Goal: Task Accomplishment & Management: Complete application form

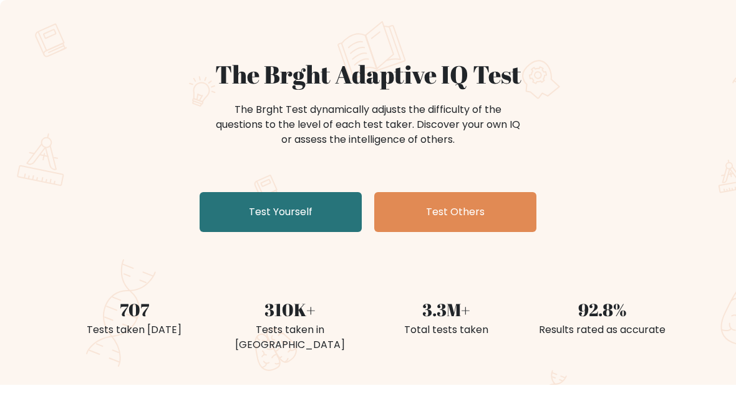
scroll to position [57, 0]
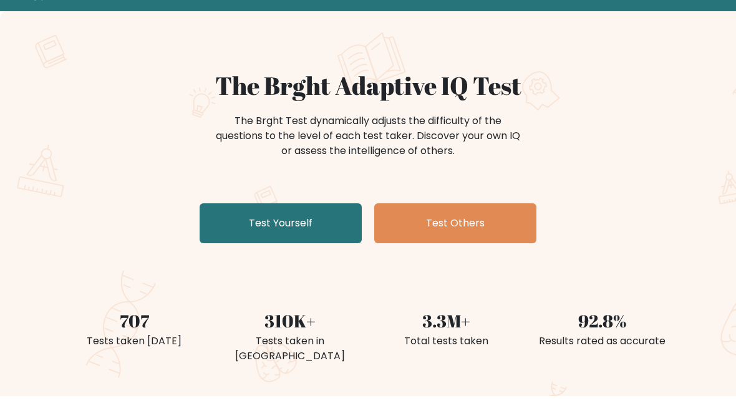
click at [209, 223] on link "Test Yourself" at bounding box center [280, 224] width 162 height 40
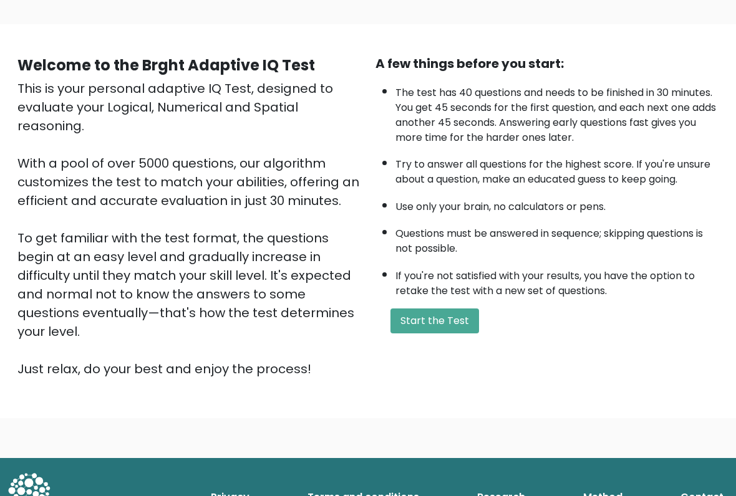
scroll to position [77, 0]
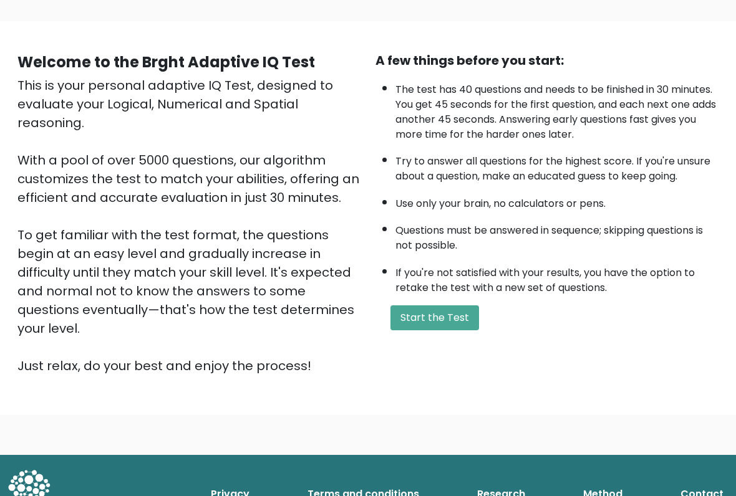
click at [408, 330] on button "Start the Test" at bounding box center [434, 317] width 89 height 25
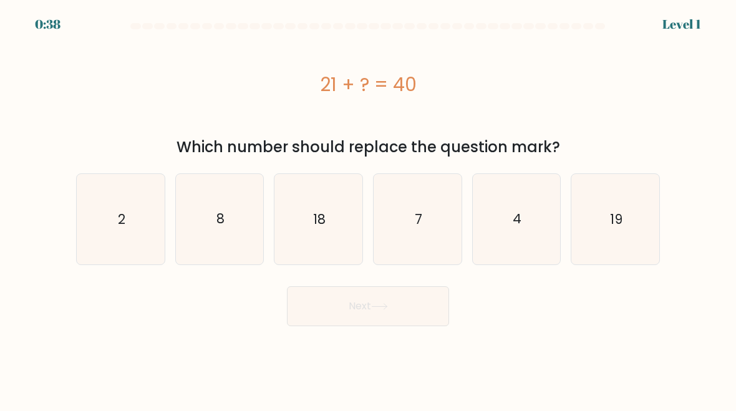
click at [628, 226] on icon "19" at bounding box center [615, 219] width 88 height 88
click at [368, 209] on input "f. 19" at bounding box center [368, 207] width 1 height 3
radio input "true"
click at [427, 312] on button "Next" at bounding box center [368, 306] width 162 height 40
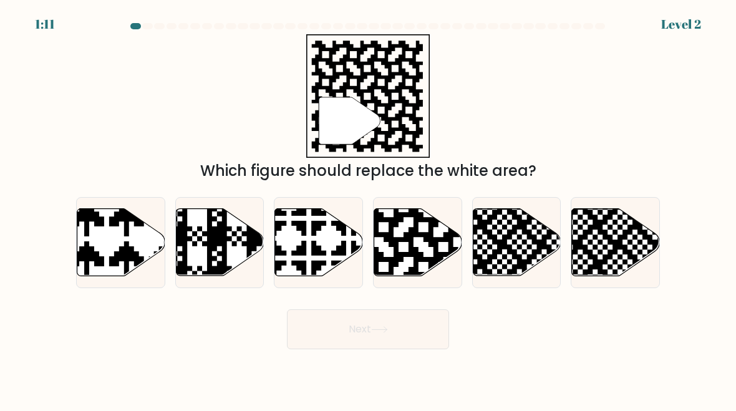
click at [442, 257] on icon at bounding box center [442, 207] width 159 height 159
click at [368, 209] on input "d." at bounding box center [368, 207] width 1 height 3
radio input "true"
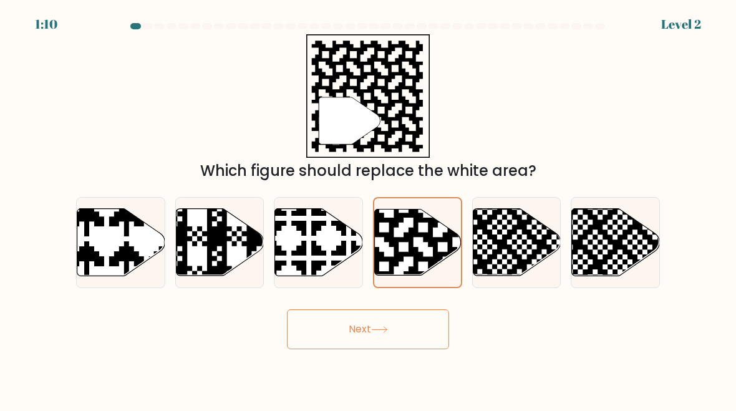
click at [408, 330] on button "Next" at bounding box center [368, 329] width 162 height 40
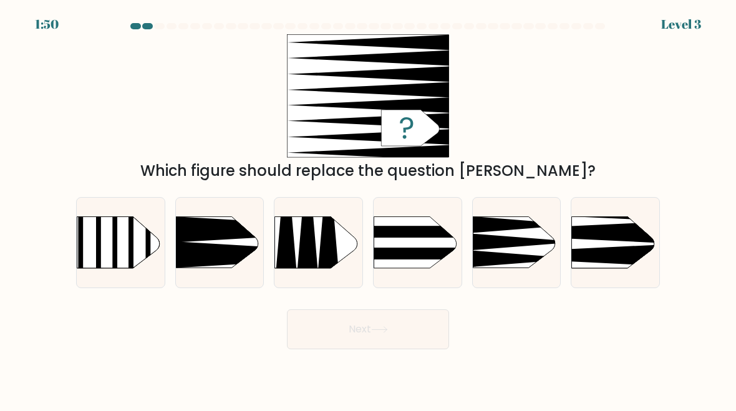
click at [617, 251] on icon at bounding box center [552, 255] width 229 height 22
click at [368, 209] on input "f." at bounding box center [368, 207] width 1 height 3
radio input "true"
click at [380, 340] on button "Next" at bounding box center [368, 329] width 162 height 40
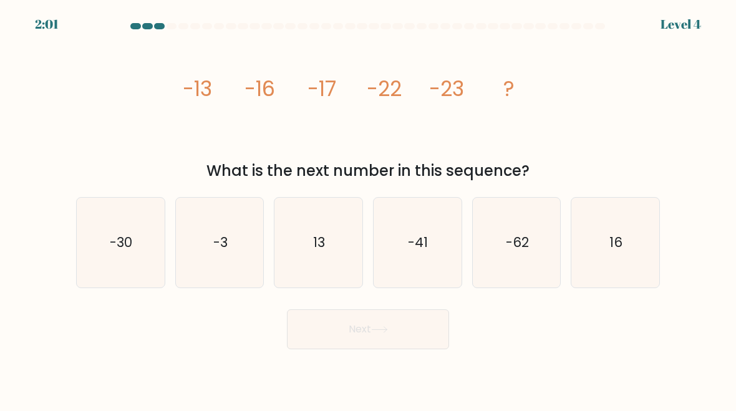
click at [160, 270] on icon "-30" at bounding box center [121, 243] width 88 height 88
click at [368, 209] on input "a. -30" at bounding box center [368, 207] width 1 height 3
radio input "true"
click at [372, 338] on button "Next" at bounding box center [368, 329] width 162 height 40
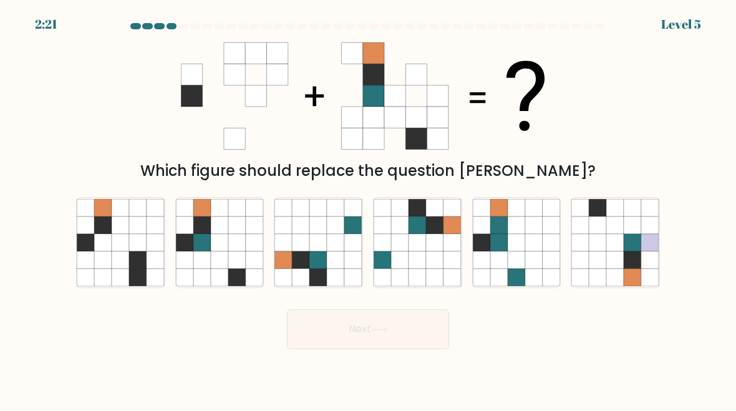
click at [212, 254] on icon at bounding box center [219, 259] width 17 height 17
click at [368, 209] on input "b." at bounding box center [368, 207] width 1 height 3
radio input "true"
click at [318, 343] on button "Next" at bounding box center [368, 329] width 162 height 40
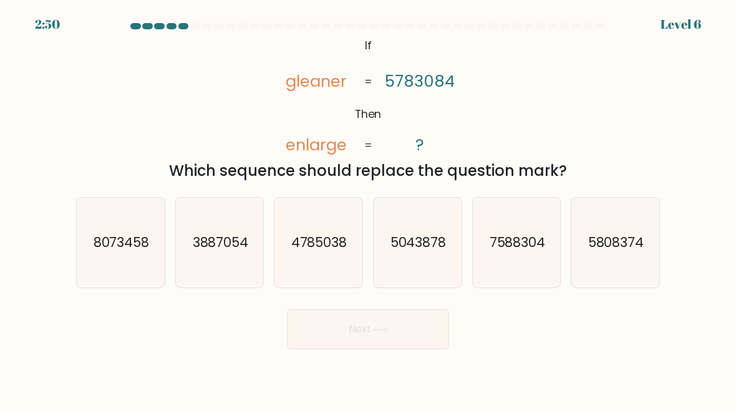
click at [120, 256] on icon "8073458" at bounding box center [121, 243] width 88 height 88
click at [368, 209] on input "a. 8073458" at bounding box center [368, 207] width 1 height 3
radio input "true"
click at [114, 229] on icon "8073458" at bounding box center [120, 242] width 87 height 87
click at [368, 209] on input "a. 8073458" at bounding box center [368, 207] width 1 height 3
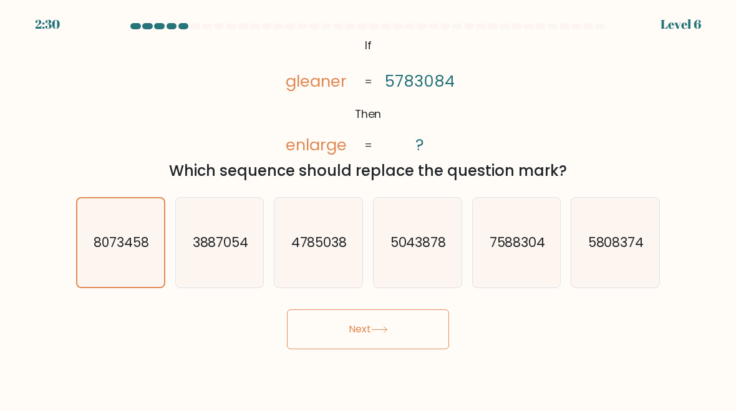
click at [351, 326] on button "Next" at bounding box center [368, 329] width 162 height 40
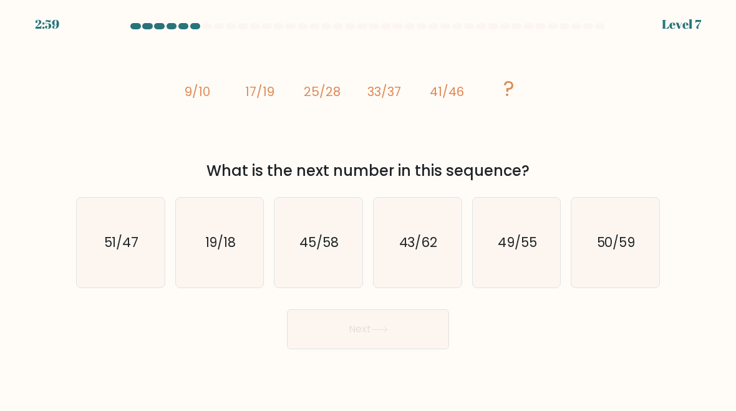
click at [516, 267] on icon "49/55" at bounding box center [517, 243] width 88 height 88
click at [368, 209] on input "e. 49/55" at bounding box center [368, 207] width 1 height 3
radio input "true"
click at [401, 334] on button "Next" at bounding box center [368, 329] width 162 height 40
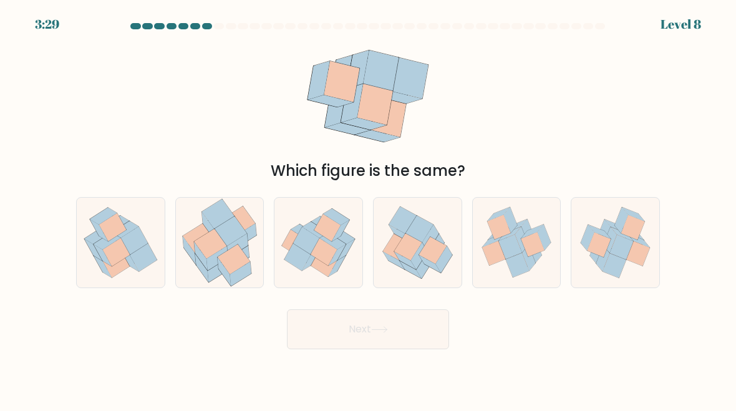
click at [133, 267] on icon at bounding box center [130, 260] width 18 height 22
click at [368, 209] on input "a." at bounding box center [368, 207] width 1 height 3
radio input "true"
click at [371, 336] on button "Next" at bounding box center [368, 329] width 162 height 40
click at [370, 336] on button "Next" at bounding box center [368, 329] width 162 height 40
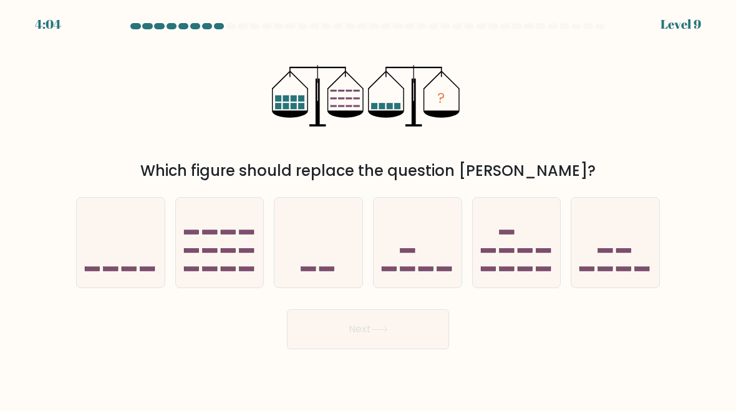
click at [617, 241] on icon at bounding box center [615, 242] width 88 height 73
click at [368, 209] on input "f." at bounding box center [368, 207] width 1 height 3
radio input "true"
click at [396, 331] on button "Next" at bounding box center [368, 329] width 162 height 40
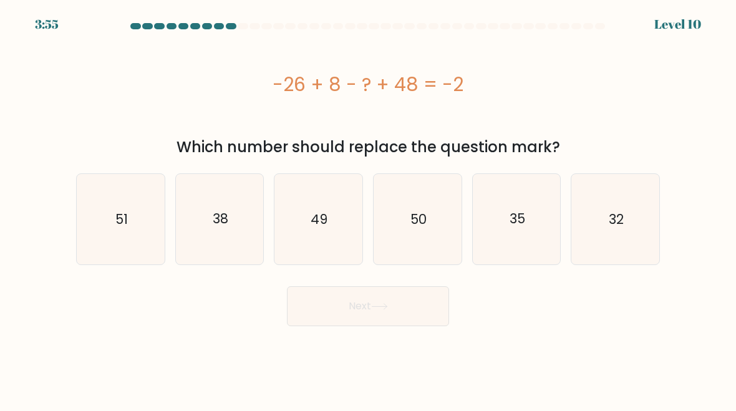
click at [630, 232] on icon "32" at bounding box center [615, 219] width 88 height 88
click at [368, 209] on input "f. 32" at bounding box center [368, 207] width 1 height 3
radio input "true"
click at [405, 319] on button "Next" at bounding box center [368, 306] width 162 height 40
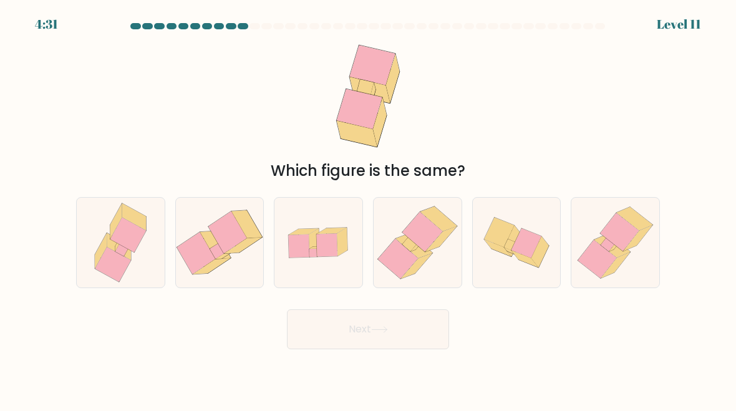
click at [432, 273] on icon at bounding box center [417, 243] width 88 height 90
click at [368, 209] on input "d." at bounding box center [368, 207] width 1 height 3
radio input "true"
click at [415, 324] on button "Next" at bounding box center [368, 329] width 162 height 40
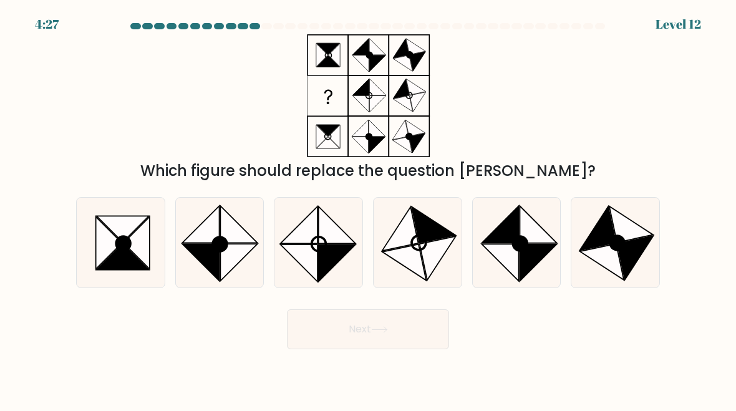
click at [112, 242] on icon at bounding box center [109, 243] width 26 height 52
click at [368, 209] on input "a." at bounding box center [368, 207] width 1 height 3
radio input "true"
click at [363, 334] on button "Next" at bounding box center [368, 329] width 162 height 40
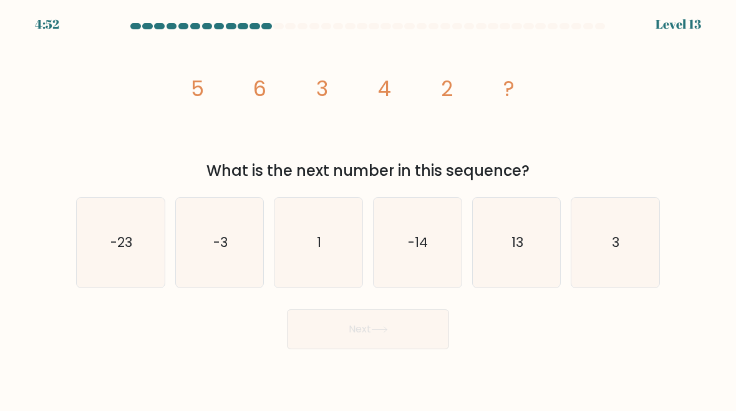
click at [304, 249] on icon "1" at bounding box center [318, 243] width 88 height 88
click at [368, 209] on input "c. 1" at bounding box center [368, 207] width 1 height 3
radio input "true"
click at [329, 335] on button "Next" at bounding box center [368, 329] width 162 height 40
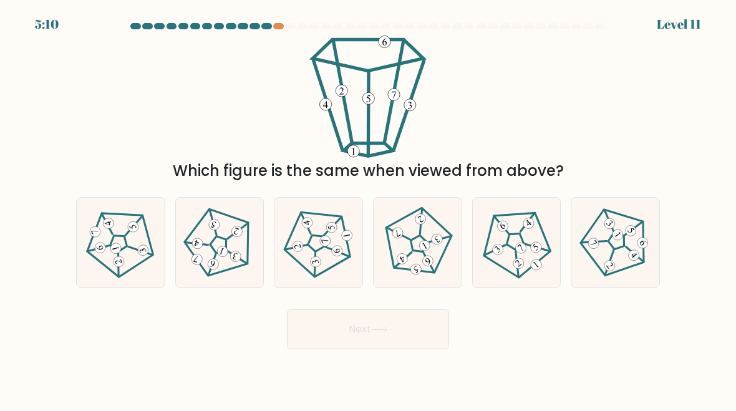
click at [613, 256] on icon at bounding box center [615, 242] width 72 height 72
click at [368, 209] on input "f." at bounding box center [368, 207] width 1 height 3
radio input "true"
click at [397, 335] on button "Next" at bounding box center [368, 329] width 162 height 40
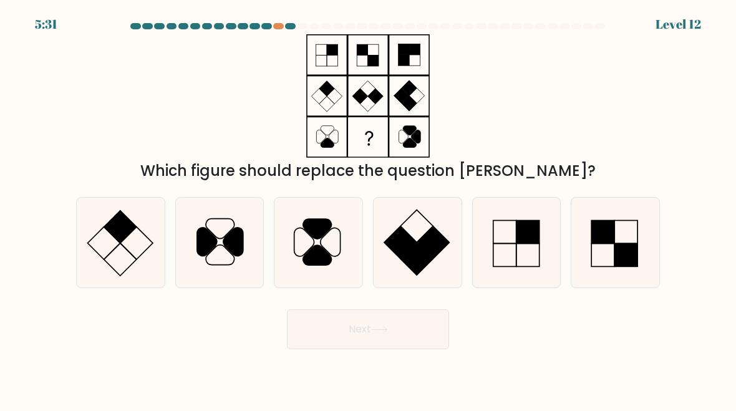
click at [324, 244] on icon at bounding box center [318, 243] width 88 height 88
click at [368, 209] on input "c." at bounding box center [368, 207] width 1 height 3
radio input "true"
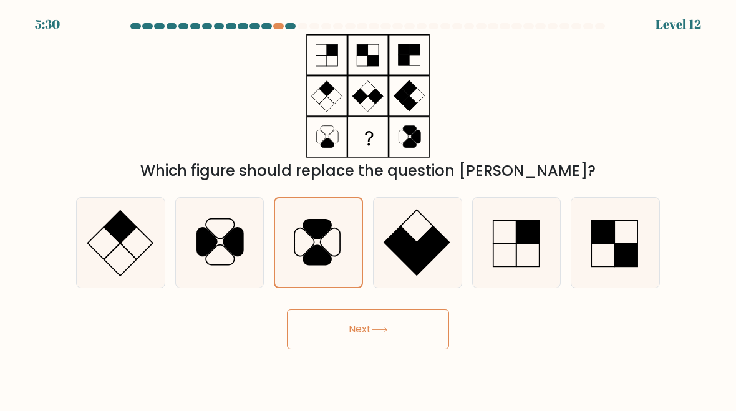
click at [358, 337] on button "Next" at bounding box center [368, 329] width 162 height 40
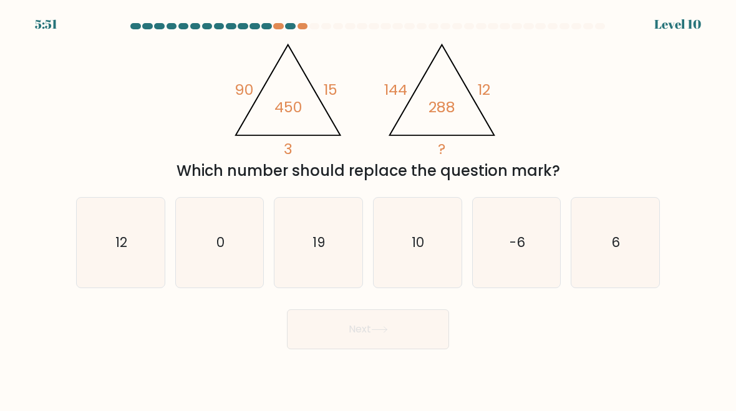
click at [415, 249] on text "10" at bounding box center [418, 242] width 12 height 18
click at [368, 209] on input "d. 10" at bounding box center [368, 207] width 1 height 3
radio input "true"
click at [625, 226] on icon "6" at bounding box center [615, 243] width 88 height 88
click at [368, 209] on input "f. 6" at bounding box center [368, 207] width 1 height 3
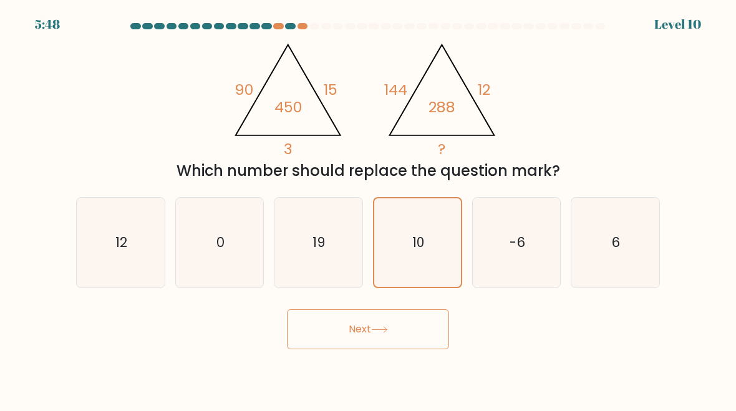
radio input "true"
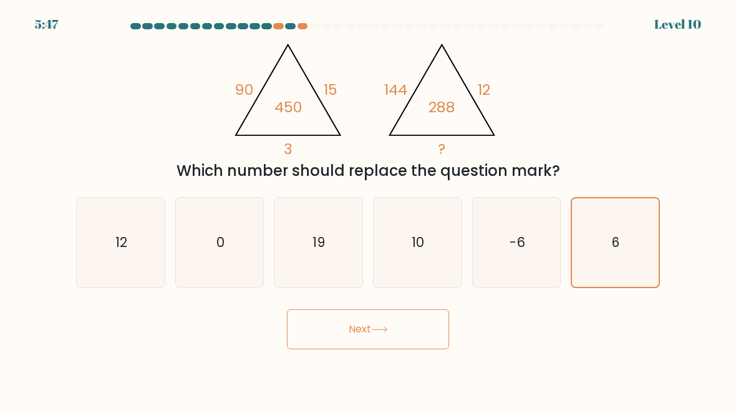
click at [393, 328] on button "Next" at bounding box center [368, 329] width 162 height 40
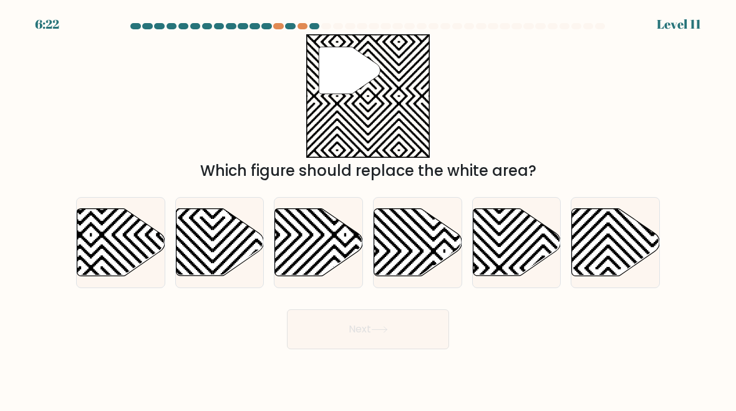
click at [119, 257] on icon at bounding box center [121, 242] width 88 height 67
click at [368, 209] on input "a." at bounding box center [368, 207] width 1 height 3
radio input "true"
click at [378, 337] on button "Next" at bounding box center [368, 329] width 162 height 40
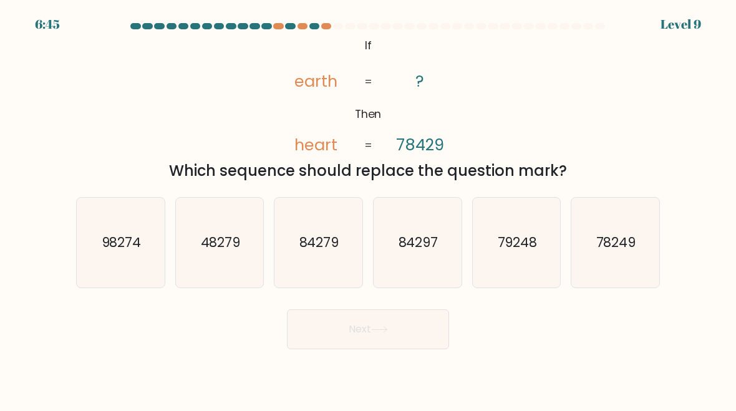
click at [393, 252] on icon "84297" at bounding box center [417, 243] width 88 height 88
click at [368, 209] on input "d. 84297" at bounding box center [368, 207] width 1 height 3
radio input "true"
click at [398, 334] on button "Next" at bounding box center [368, 329] width 162 height 40
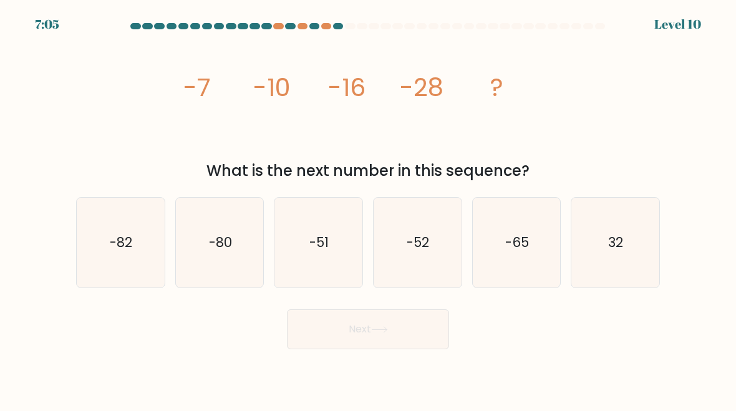
click at [410, 275] on icon "-52" at bounding box center [417, 243] width 88 height 88
click at [368, 209] on input "d. -52" at bounding box center [368, 207] width 1 height 3
radio input "true"
click at [372, 338] on button "Next" at bounding box center [368, 329] width 162 height 40
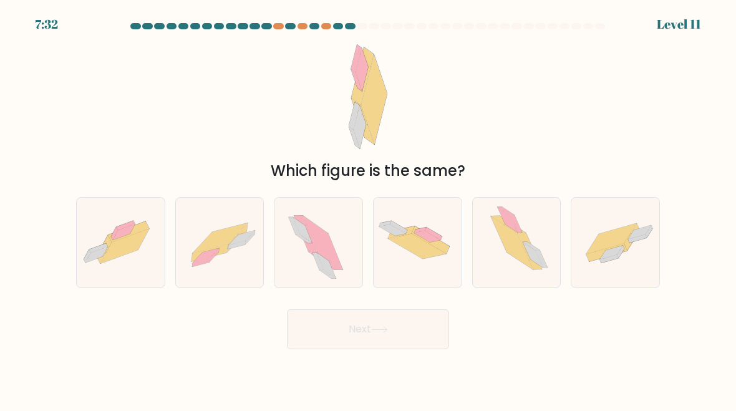
click at [238, 267] on icon at bounding box center [220, 242] width 88 height 63
click at [368, 209] on input "b." at bounding box center [368, 207] width 1 height 3
radio input "true"
click at [370, 326] on button "Next" at bounding box center [368, 329] width 162 height 40
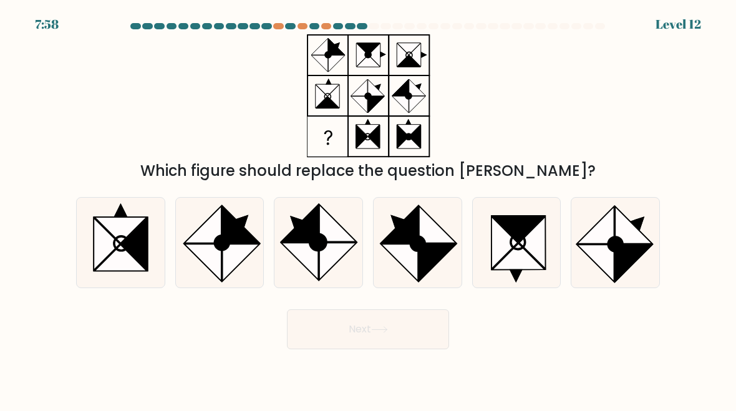
click at [421, 256] on icon at bounding box center [437, 262] width 37 height 37
click at [368, 209] on input "d." at bounding box center [368, 207] width 1 height 3
radio input "true"
click at [421, 341] on button "Next" at bounding box center [368, 329] width 162 height 40
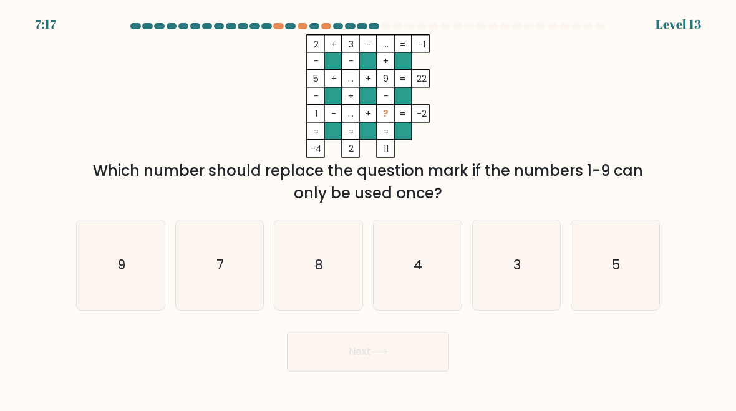
click at [434, 254] on icon "4" at bounding box center [417, 265] width 88 height 88
click at [368, 209] on input "d. 4" at bounding box center [368, 207] width 1 height 3
radio input "true"
click at [397, 346] on button "Next" at bounding box center [368, 352] width 162 height 40
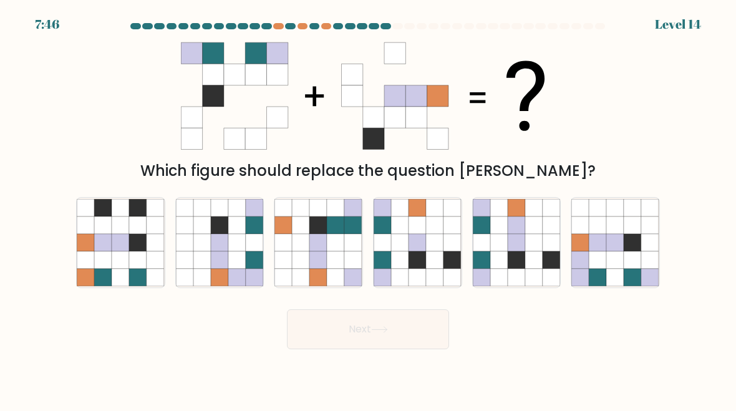
click at [629, 235] on icon at bounding box center [632, 242] width 17 height 17
click at [368, 209] on input "f." at bounding box center [368, 207] width 1 height 3
radio input "true"
click at [410, 322] on button "Next" at bounding box center [368, 329] width 162 height 40
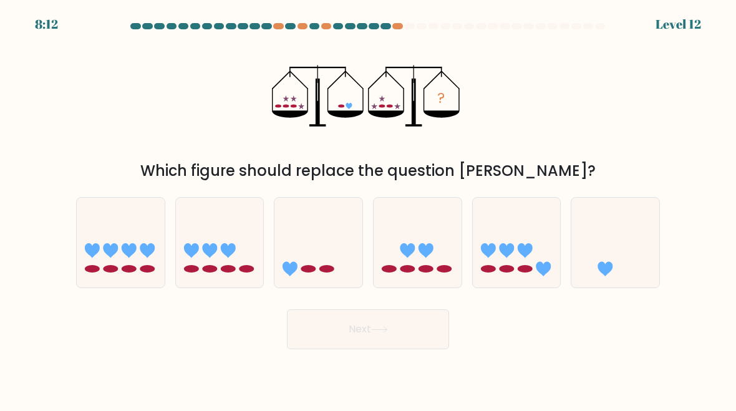
click at [317, 25] on div at bounding box center [314, 26] width 11 height 6
click at [327, 27] on div at bounding box center [326, 26] width 11 height 6
click at [345, 247] on icon at bounding box center [318, 242] width 88 height 73
click at [368, 209] on input "c." at bounding box center [368, 207] width 1 height 3
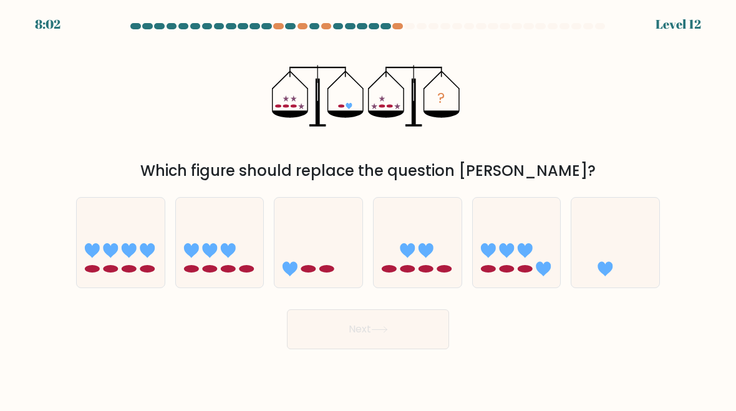
radio input "true"
click at [613, 218] on icon at bounding box center [615, 242] width 88 height 73
click at [368, 209] on input "f." at bounding box center [368, 207] width 1 height 3
radio input "true"
click at [404, 333] on button "Next" at bounding box center [368, 329] width 162 height 40
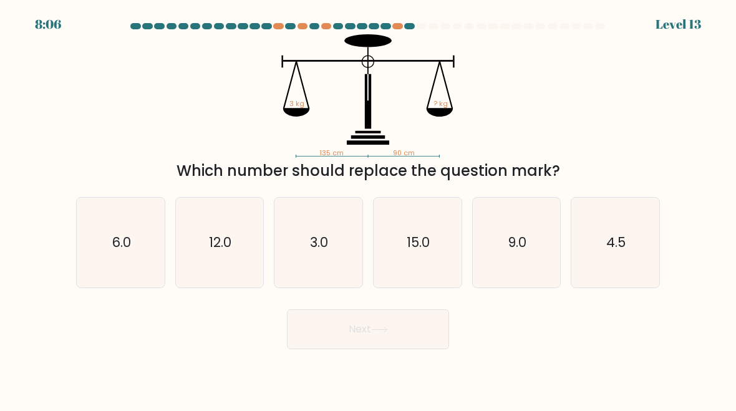
click at [621, 242] on text "4.5" at bounding box center [616, 242] width 19 height 18
click at [368, 209] on input "f. 4.5" at bounding box center [368, 207] width 1 height 3
radio input "true"
click at [418, 328] on button "Next" at bounding box center [368, 329] width 162 height 40
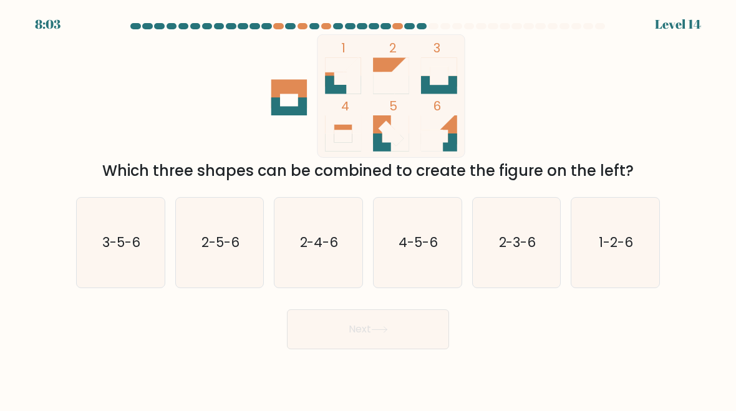
click at [610, 262] on icon "1-2-6" at bounding box center [615, 243] width 88 height 88
click at [368, 209] on input "f. 1-2-6" at bounding box center [368, 207] width 1 height 3
radio input "true"
click at [429, 318] on button "Next" at bounding box center [368, 329] width 162 height 40
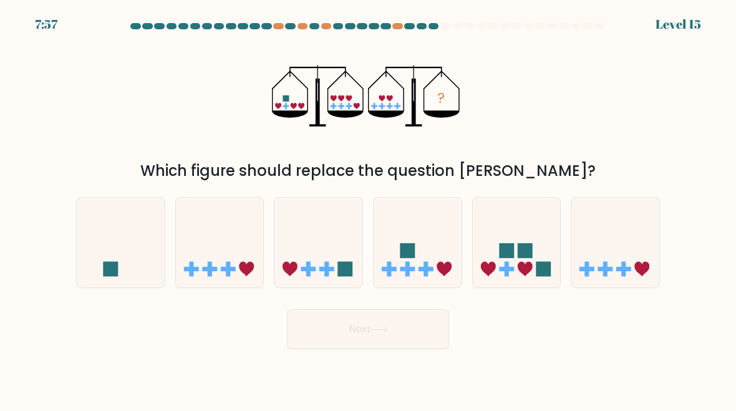
click at [433, 248] on icon at bounding box center [417, 242] width 88 height 73
click at [368, 209] on input "d." at bounding box center [368, 207] width 1 height 3
radio input "true"
click at [393, 347] on button "Next" at bounding box center [368, 329] width 162 height 40
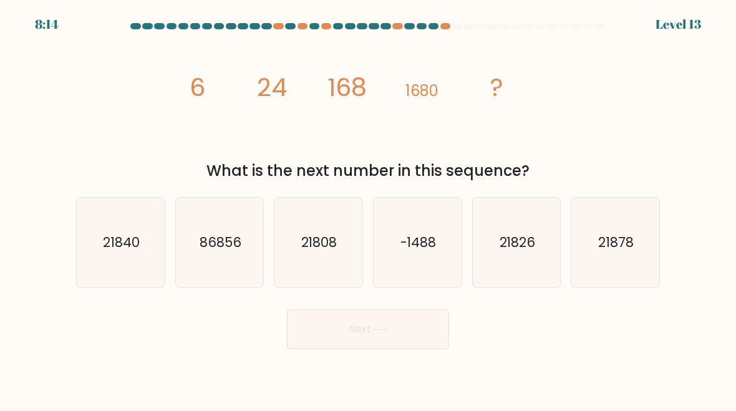
click at [262, 254] on icon "86856" at bounding box center [220, 243] width 88 height 88
click at [368, 209] on input "b. 86856" at bounding box center [368, 207] width 1 height 3
radio input "true"
click at [341, 247] on icon "21808" at bounding box center [318, 243] width 88 height 88
click at [368, 209] on input "c. 21808" at bounding box center [368, 207] width 1 height 3
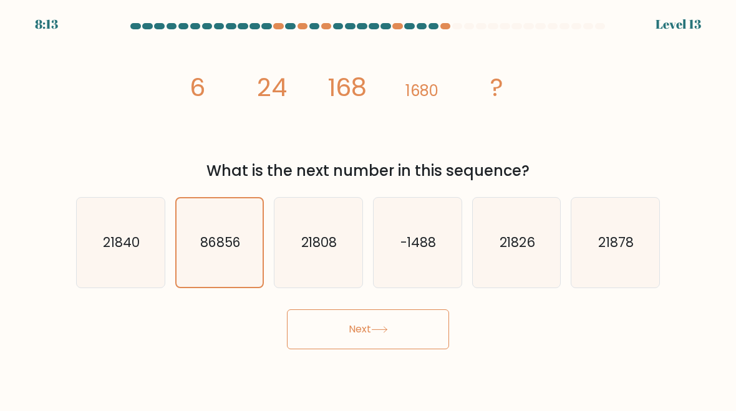
radio input "true"
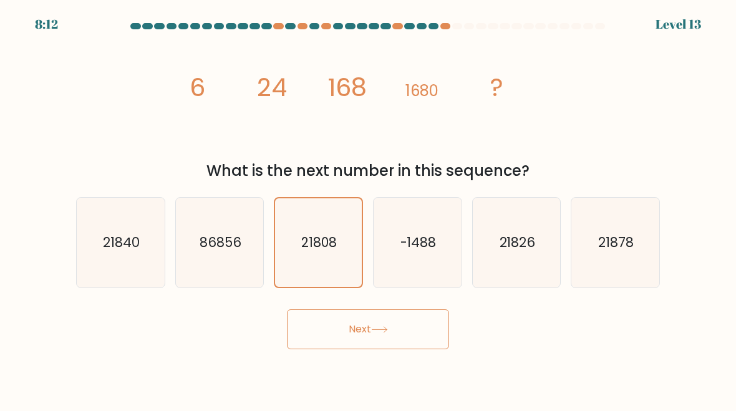
click at [416, 332] on button "Next" at bounding box center [368, 329] width 162 height 40
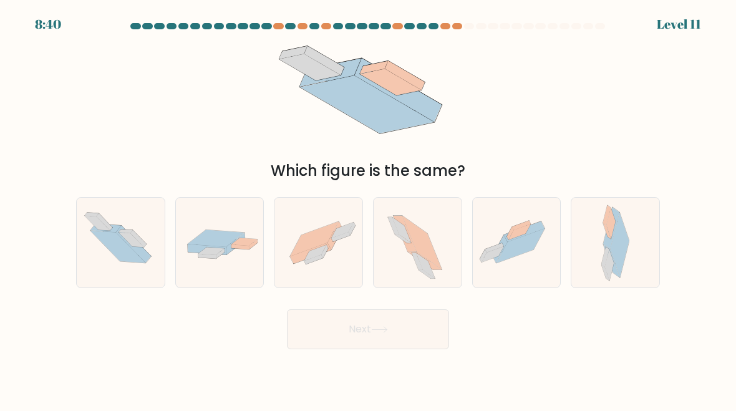
click at [519, 274] on icon at bounding box center [517, 241] width 88 height 65
click at [368, 209] on input "e." at bounding box center [368, 207] width 1 height 3
radio input "true"
click at [434, 320] on button "Next" at bounding box center [368, 329] width 162 height 40
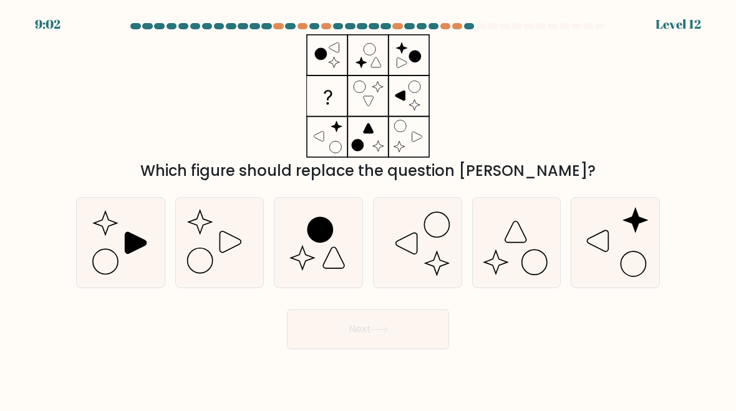
click at [444, 257] on icon at bounding box center [417, 243] width 88 height 88
click at [368, 209] on input "d." at bounding box center [368, 207] width 1 height 3
radio input "true"
click at [426, 340] on button "Next" at bounding box center [368, 329] width 162 height 40
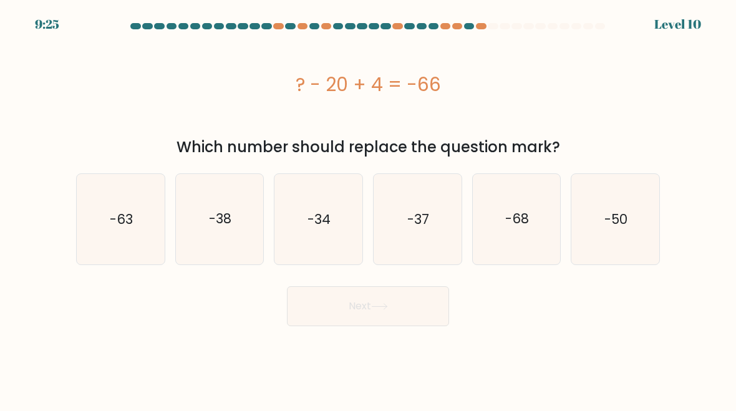
click at [628, 221] on text "-50" at bounding box center [616, 218] width 23 height 18
click at [368, 209] on input "f. -50" at bounding box center [368, 207] width 1 height 3
radio input "true"
click at [426, 312] on button "Next" at bounding box center [368, 306] width 162 height 40
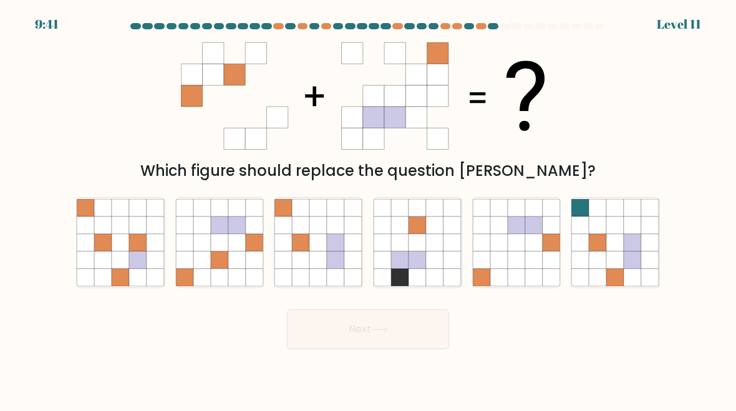
click at [319, 271] on icon at bounding box center [318, 277] width 17 height 17
click at [368, 209] on input "c." at bounding box center [368, 207] width 1 height 3
radio input "true"
click at [375, 335] on button "Next" at bounding box center [368, 329] width 162 height 40
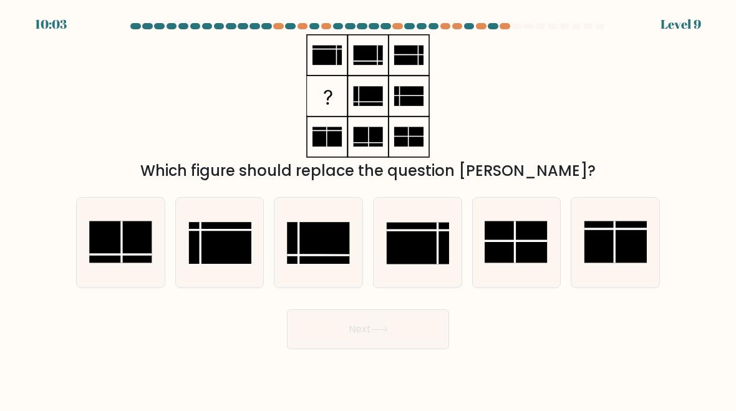
click at [260, 247] on icon at bounding box center [220, 243] width 88 height 88
click at [368, 209] on input "b." at bounding box center [368, 207] width 1 height 3
radio input "true"
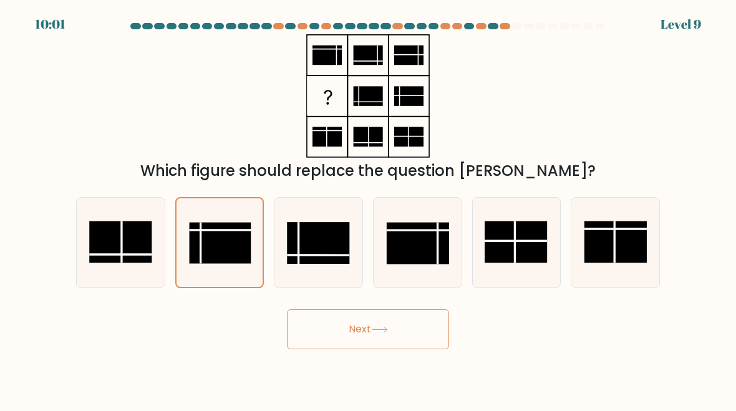
click at [331, 335] on button "Next" at bounding box center [368, 329] width 162 height 40
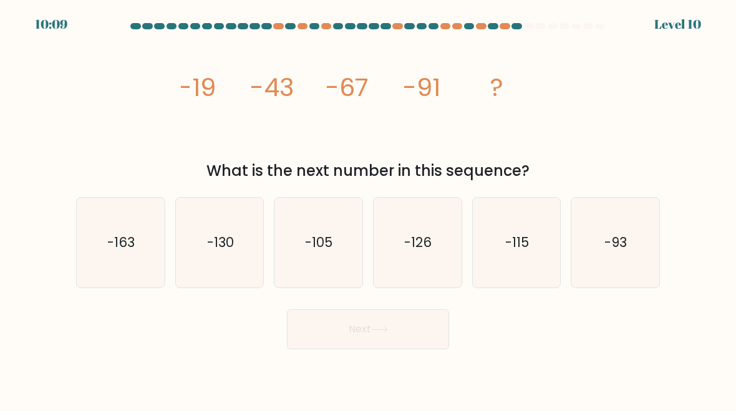
click at [532, 248] on icon "-115" at bounding box center [517, 243] width 88 height 88
click at [368, 209] on input "e. -115" at bounding box center [368, 207] width 1 height 3
radio input "true"
click at [425, 324] on button "Next" at bounding box center [368, 329] width 162 height 40
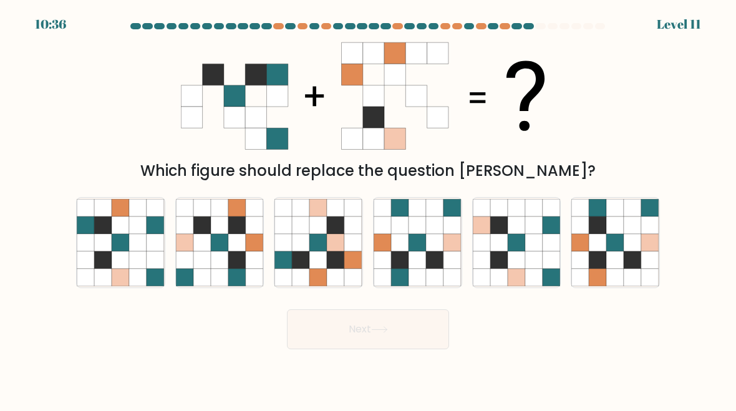
click at [251, 265] on icon at bounding box center [254, 259] width 17 height 17
click at [368, 209] on input "b." at bounding box center [368, 207] width 1 height 3
radio input "true"
click at [626, 233] on icon at bounding box center [632, 224] width 17 height 17
click at [368, 209] on input "f." at bounding box center [368, 207] width 1 height 3
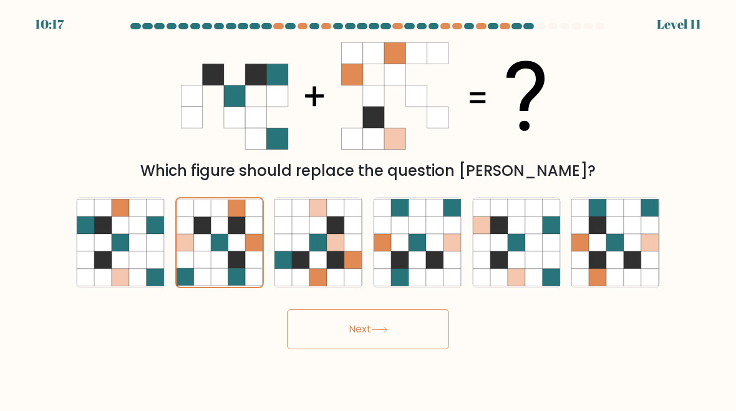
radio input "true"
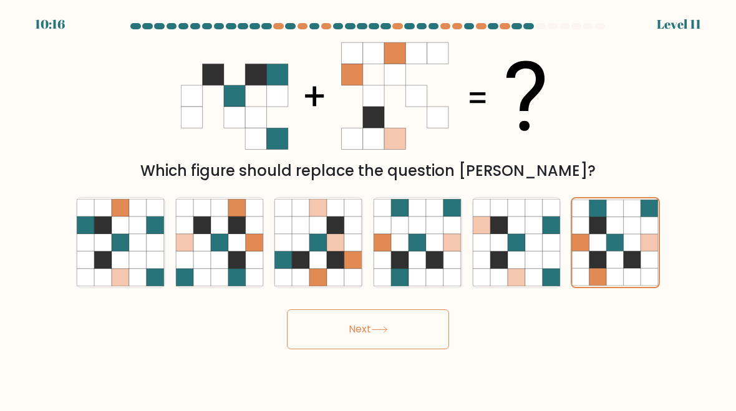
click at [409, 332] on button "Next" at bounding box center [368, 329] width 162 height 40
click at [406, 327] on button "Next" at bounding box center [368, 329] width 162 height 40
click at [410, 335] on button "Next" at bounding box center [368, 329] width 162 height 40
click at [399, 327] on button "Next" at bounding box center [368, 329] width 162 height 40
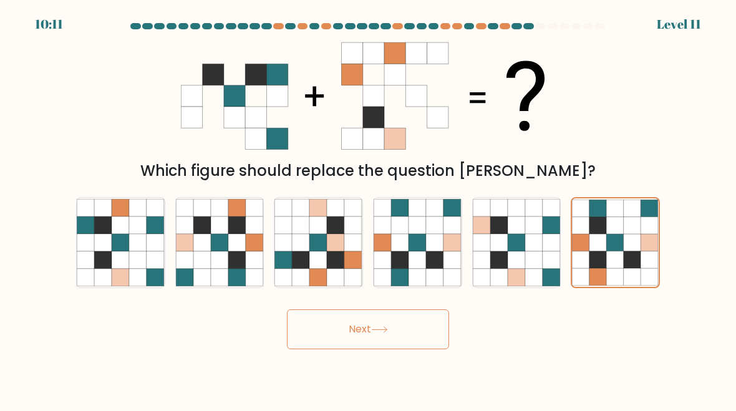
click at [628, 241] on icon at bounding box center [631, 242] width 17 height 17
click at [368, 209] on input "f." at bounding box center [368, 207] width 1 height 3
click at [511, 254] on icon at bounding box center [515, 259] width 17 height 17
click at [368, 209] on input "e." at bounding box center [368, 207] width 1 height 3
radio input "true"
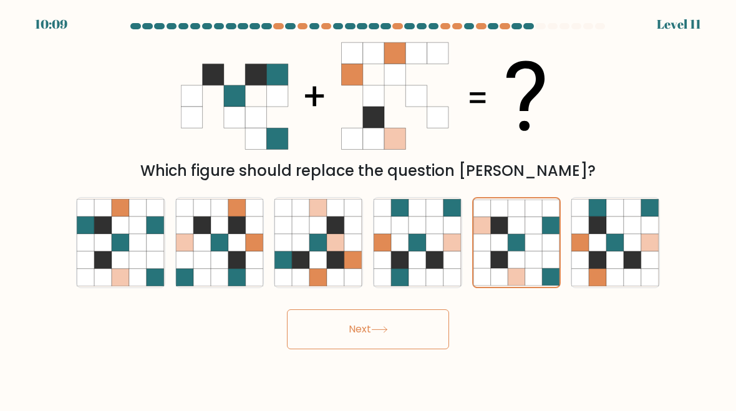
click at [612, 252] on icon at bounding box center [615, 259] width 17 height 17
click at [368, 209] on input "f." at bounding box center [368, 207] width 1 height 3
radio input "true"
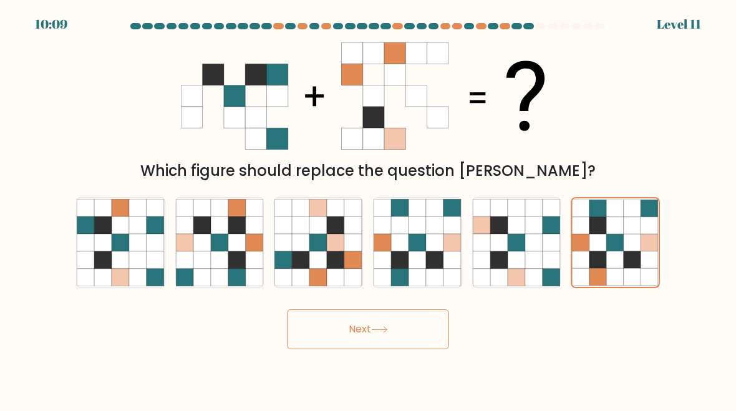
click at [409, 326] on button "Next" at bounding box center [368, 329] width 162 height 40
click at [374, 338] on button "Next" at bounding box center [368, 329] width 162 height 40
click at [373, 337] on button "Next" at bounding box center [368, 329] width 162 height 40
click at [346, 332] on button "Next" at bounding box center [368, 329] width 162 height 40
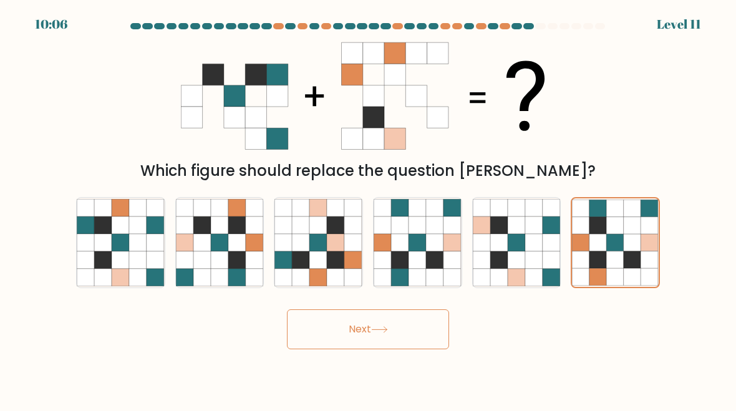
click at [359, 344] on button "Next" at bounding box center [368, 329] width 162 height 40
click at [350, 295] on form at bounding box center [368, 186] width 736 height 326
click at [342, 330] on button "Next" at bounding box center [368, 329] width 162 height 40
click at [341, 329] on button "Next" at bounding box center [368, 329] width 162 height 40
click at [370, 332] on button "Next" at bounding box center [368, 329] width 162 height 40
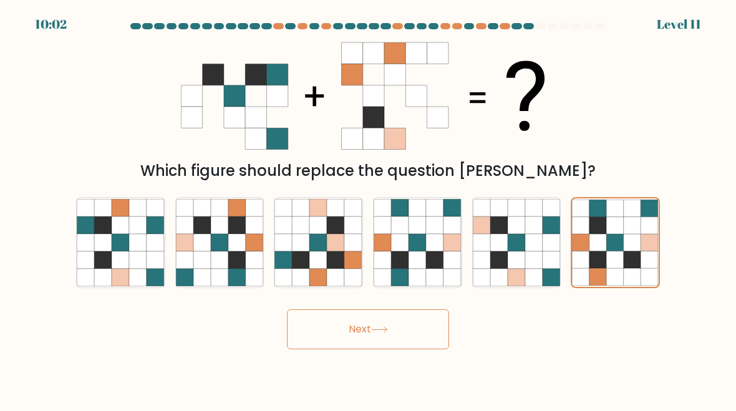
click at [370, 332] on button "Next" at bounding box center [368, 329] width 162 height 40
click at [391, 347] on button "Next" at bounding box center [368, 329] width 162 height 40
click at [327, 334] on button "Next" at bounding box center [368, 329] width 162 height 40
click at [340, 249] on icon at bounding box center [335, 242] width 17 height 17
click at [368, 209] on input "c." at bounding box center [368, 207] width 1 height 3
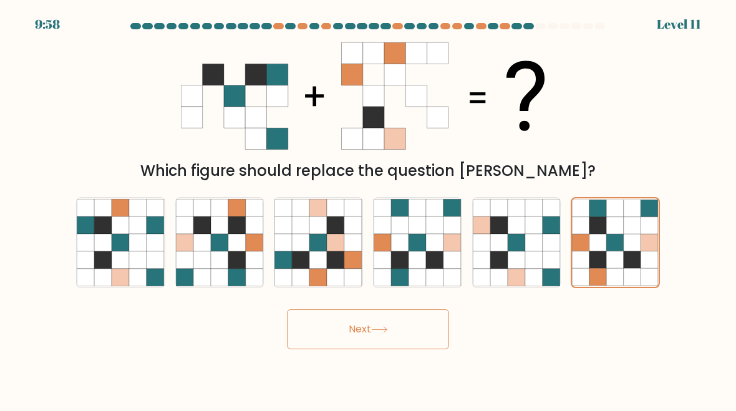
radio input "true"
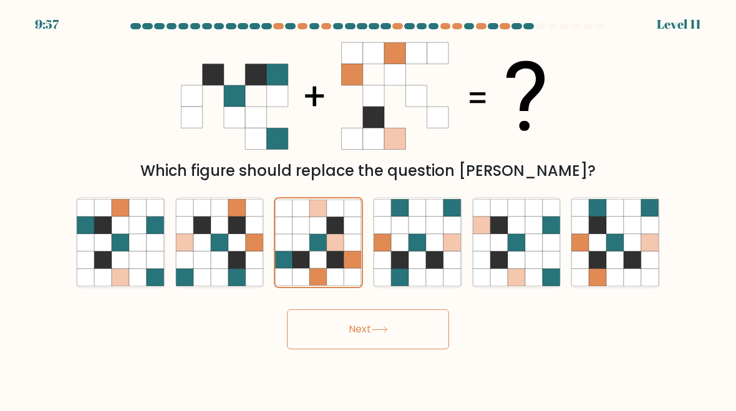
click at [531, 240] on icon at bounding box center [533, 242] width 17 height 17
click at [368, 209] on input "e." at bounding box center [368, 207] width 1 height 3
radio input "true"
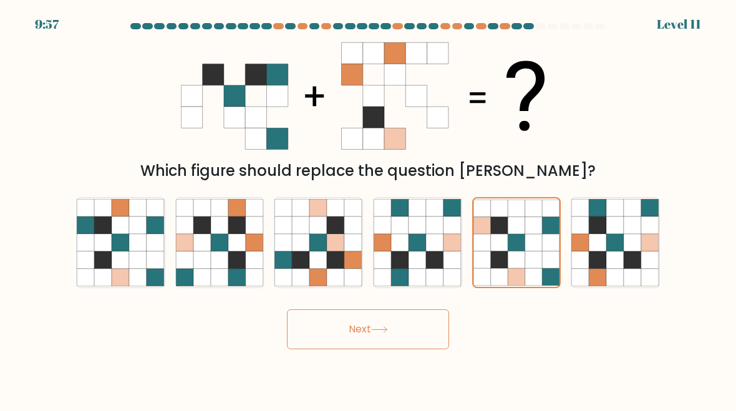
click at [613, 231] on icon at bounding box center [615, 224] width 17 height 17
click at [368, 209] on input "f." at bounding box center [368, 207] width 1 height 3
radio input "true"
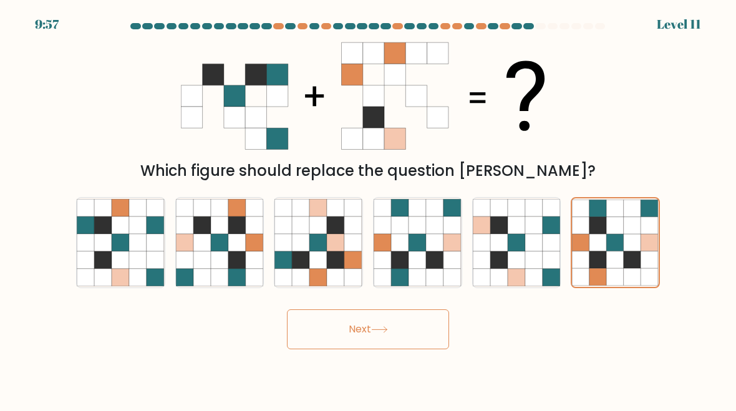
click at [613, 231] on icon at bounding box center [615, 225] width 17 height 17
click at [368, 209] on input "f." at bounding box center [368, 207] width 1 height 3
click at [392, 347] on button "Next" at bounding box center [368, 329] width 162 height 40
click at [391, 346] on button "Next" at bounding box center [368, 329] width 162 height 40
click at [391, 320] on button "Next" at bounding box center [368, 329] width 162 height 40
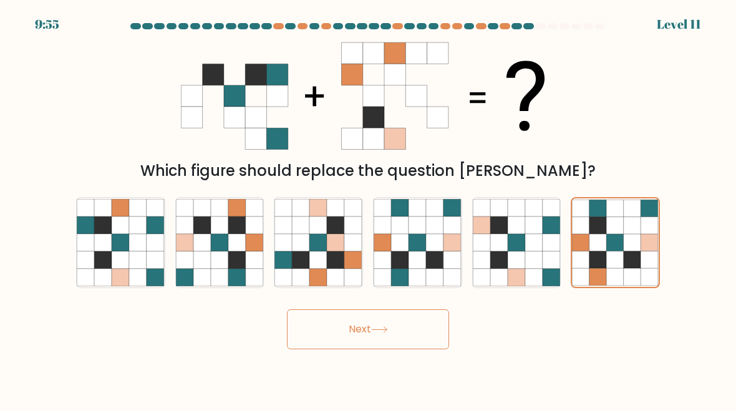
click at [391, 320] on button "Next" at bounding box center [368, 329] width 162 height 40
click at [393, 327] on button "Next" at bounding box center [368, 329] width 162 height 40
click at [622, 231] on icon at bounding box center [615, 225] width 17 height 17
click at [368, 209] on input "f." at bounding box center [368, 207] width 1 height 3
click at [622, 231] on icon at bounding box center [615, 225] width 17 height 17
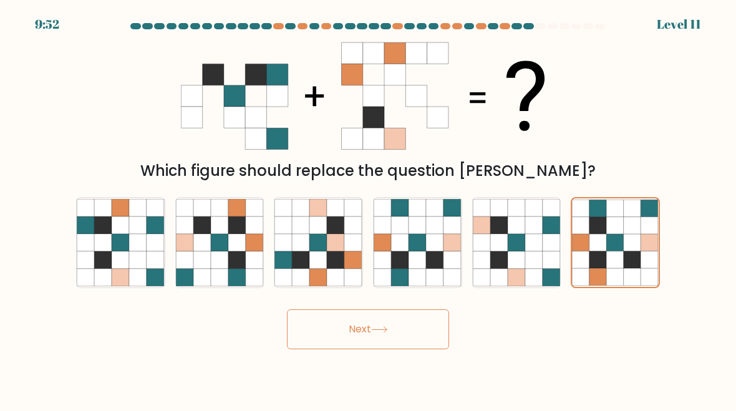
click at [368, 209] on input "f." at bounding box center [368, 207] width 1 height 3
click at [622, 246] on icon at bounding box center [615, 242] width 17 height 17
click at [368, 209] on input "f." at bounding box center [368, 207] width 1 height 3
click at [622, 245] on icon at bounding box center [615, 242] width 17 height 17
click at [368, 209] on input "f." at bounding box center [368, 207] width 1 height 3
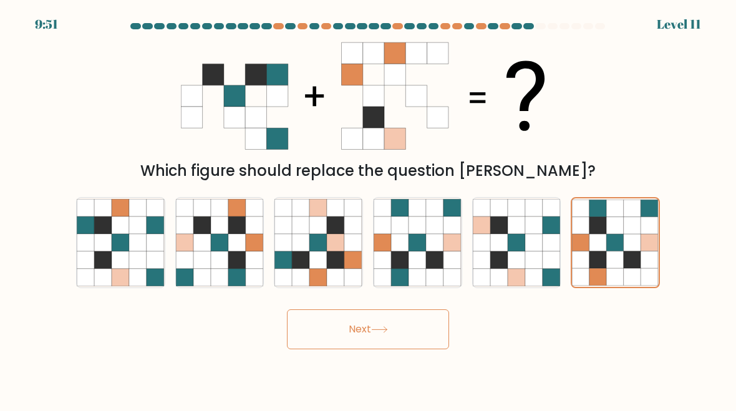
click at [537, 251] on icon at bounding box center [533, 242] width 17 height 17
click at [368, 209] on input "e." at bounding box center [368, 207] width 1 height 3
radio input "true"
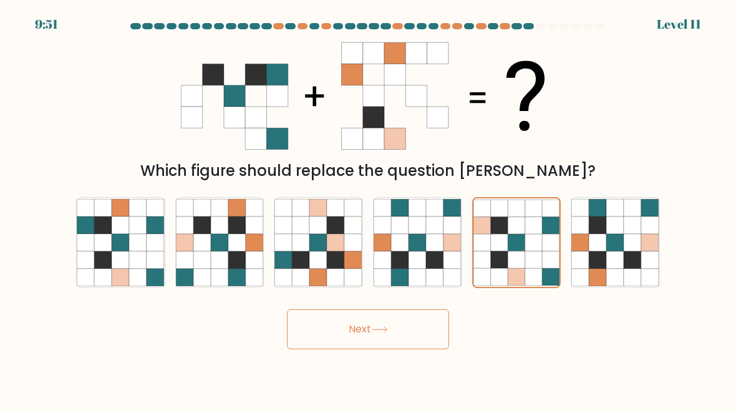
click at [537, 251] on icon at bounding box center [533, 259] width 17 height 17
click at [368, 209] on input "e." at bounding box center [368, 207] width 1 height 3
click at [612, 227] on icon at bounding box center [615, 224] width 17 height 17
click at [368, 209] on input "f." at bounding box center [368, 207] width 1 height 3
radio input "true"
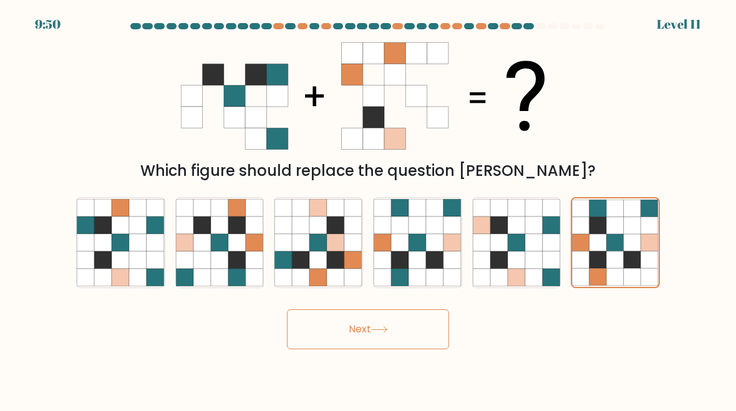
click at [614, 225] on icon at bounding box center [615, 225] width 17 height 17
click at [368, 209] on input "f." at bounding box center [368, 207] width 1 height 3
click at [612, 227] on icon at bounding box center [615, 225] width 17 height 17
click at [368, 209] on input "f." at bounding box center [368, 207] width 1 height 3
click at [396, 344] on button "Next" at bounding box center [368, 329] width 162 height 40
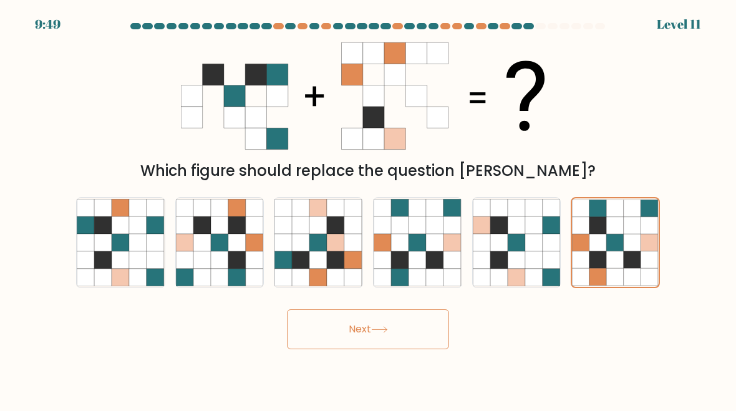
click at [396, 343] on button "Next" at bounding box center [368, 329] width 162 height 40
click at [391, 309] on button "Next" at bounding box center [368, 329] width 162 height 40
